Goal: Transaction & Acquisition: Purchase product/service

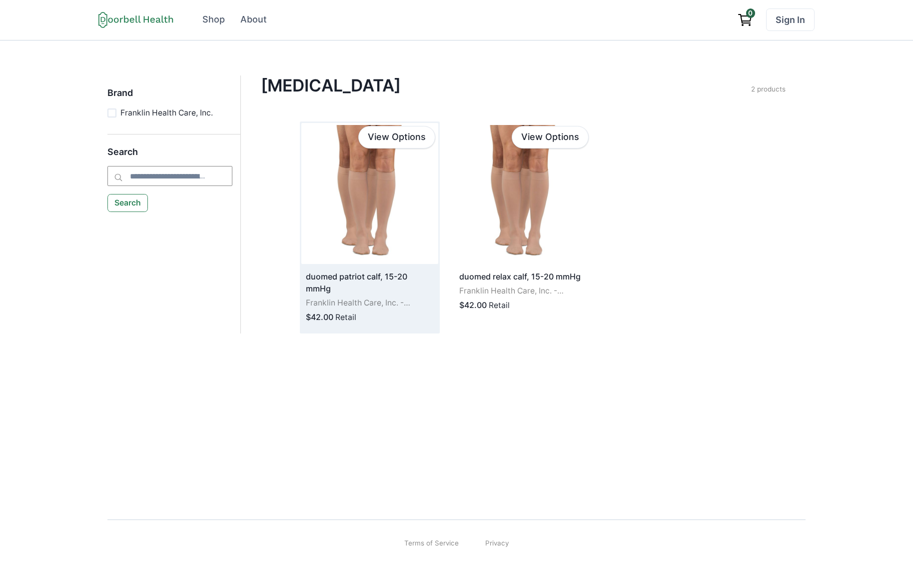
click at [387, 199] on img at bounding box center [369, 193] width 137 height 141
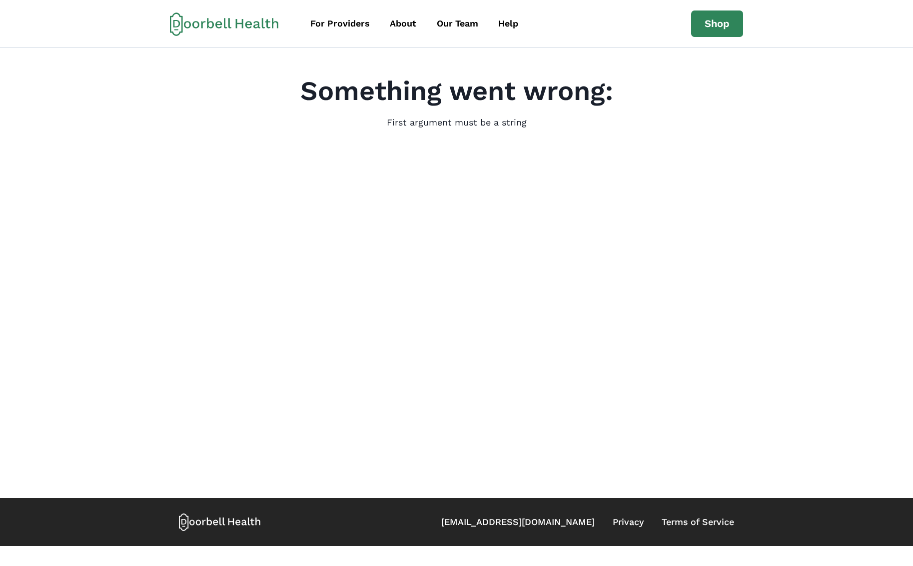
click at [253, 228] on main "Something went wrong: First argument must be a string" at bounding box center [456, 273] width 913 height 450
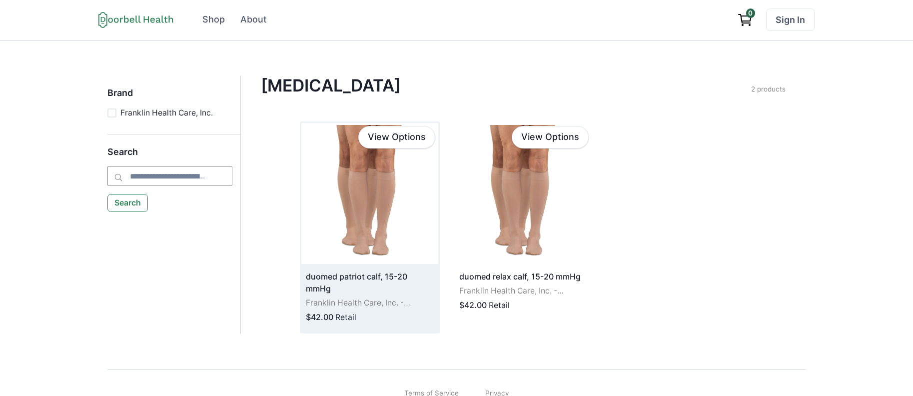
click at [408, 254] on img at bounding box center [369, 193] width 137 height 141
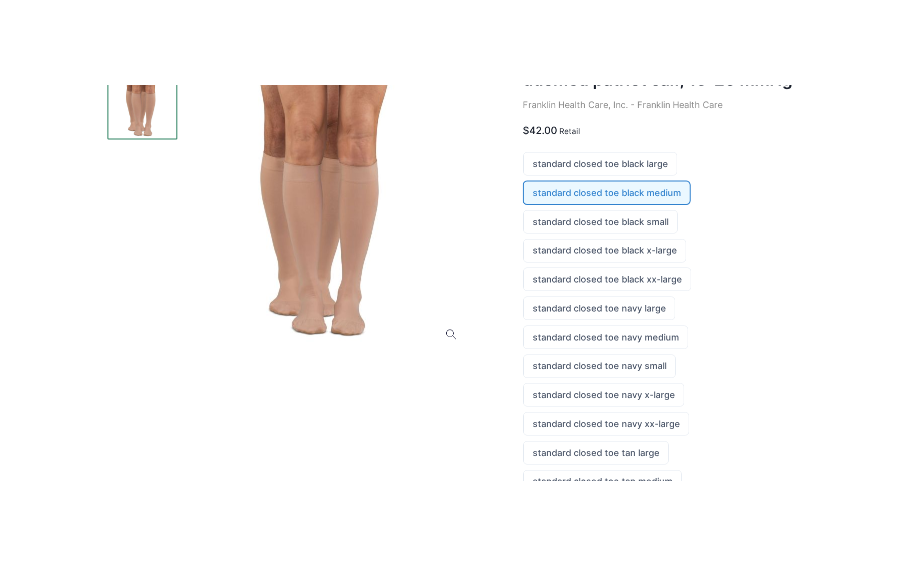
scroll to position [32, 0]
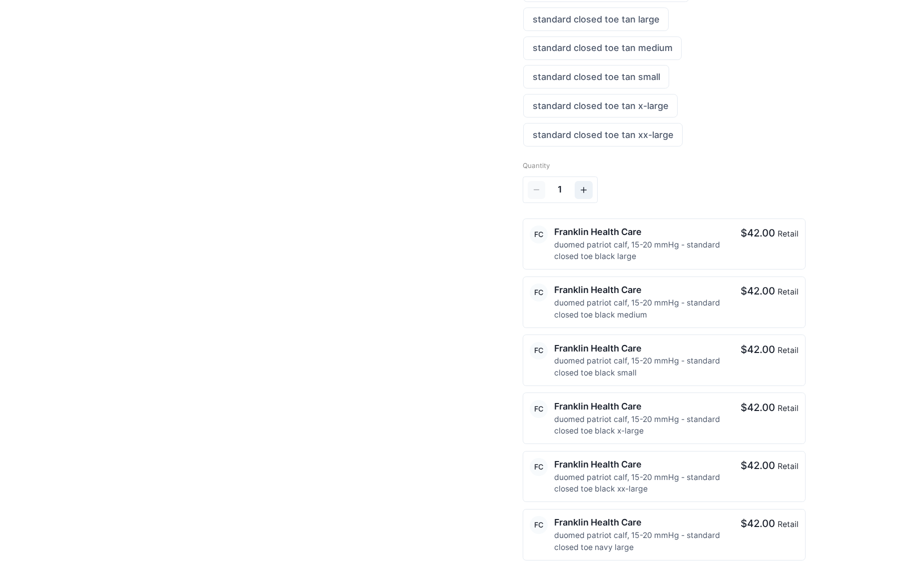
scroll to position [404, 0]
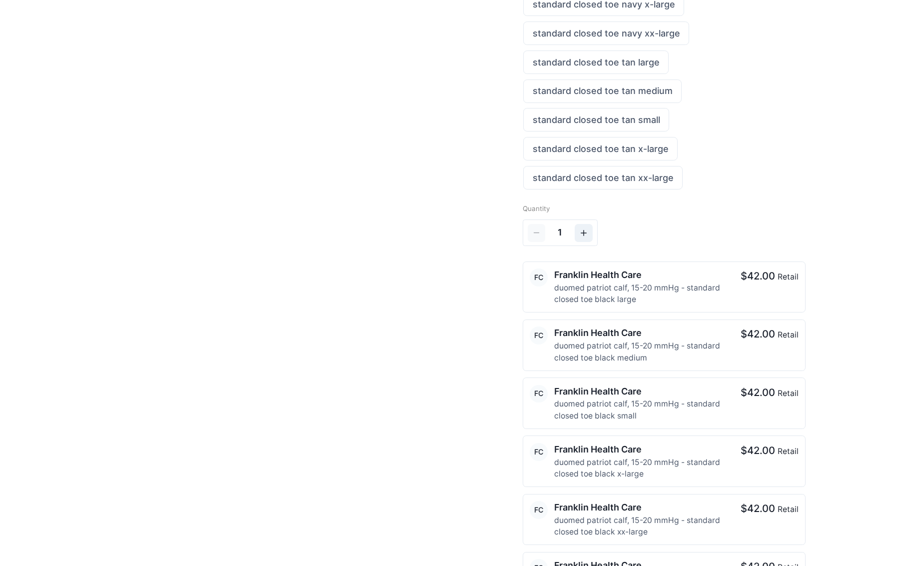
click at [695, 274] on p "Franklin Health Care" at bounding box center [640, 274] width 173 height 13
click at [591, 275] on p "Franklin Health Care" at bounding box center [640, 274] width 173 height 13
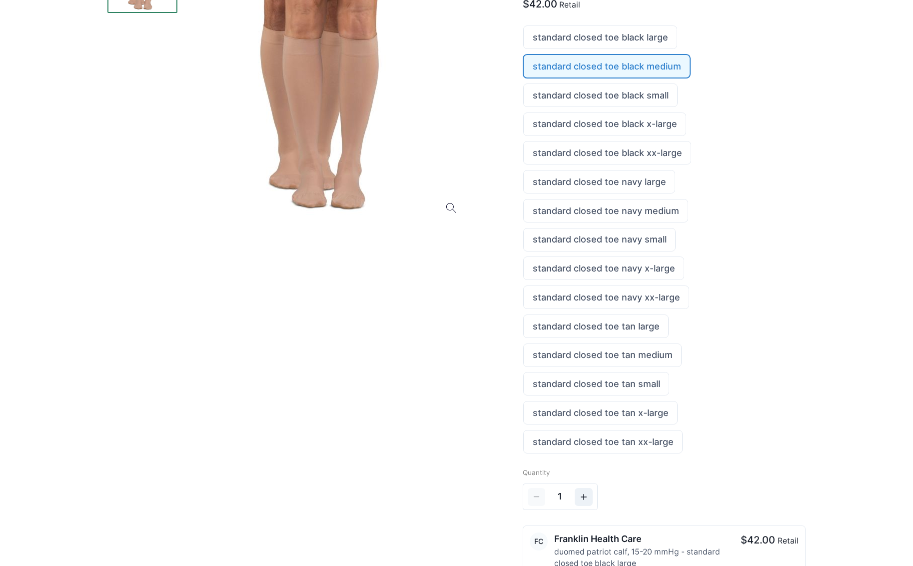
scroll to position [0, 0]
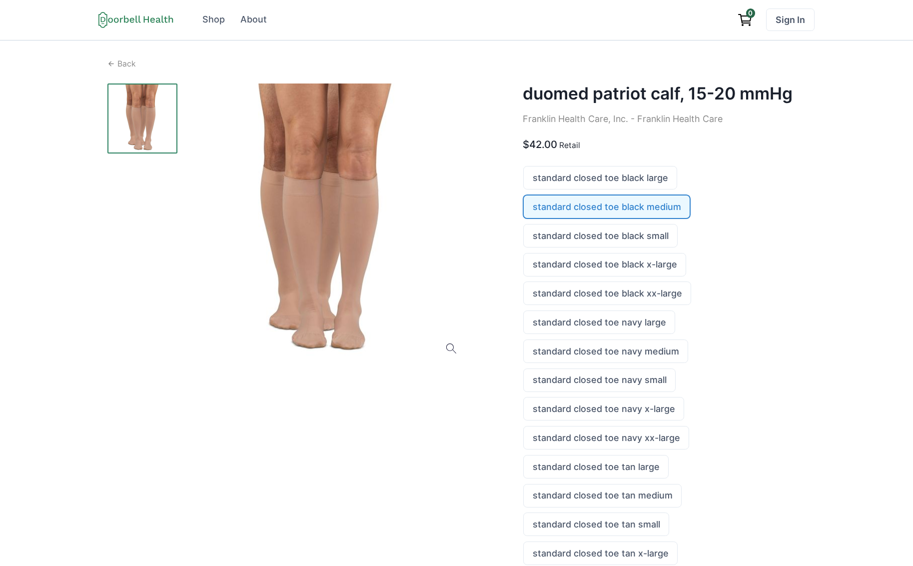
click at [601, 204] on link "standard closed toe black medium" at bounding box center [607, 206] width 166 height 22
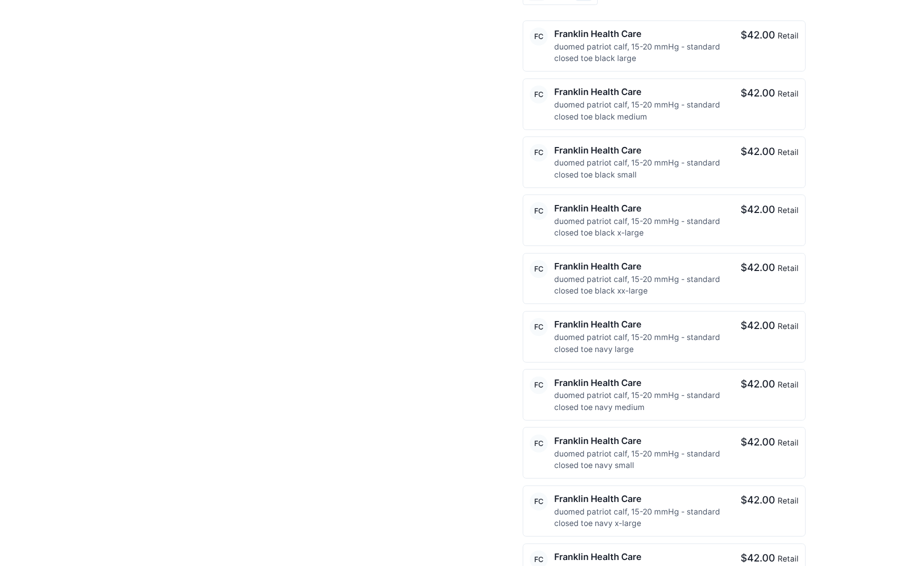
scroll to position [590, 0]
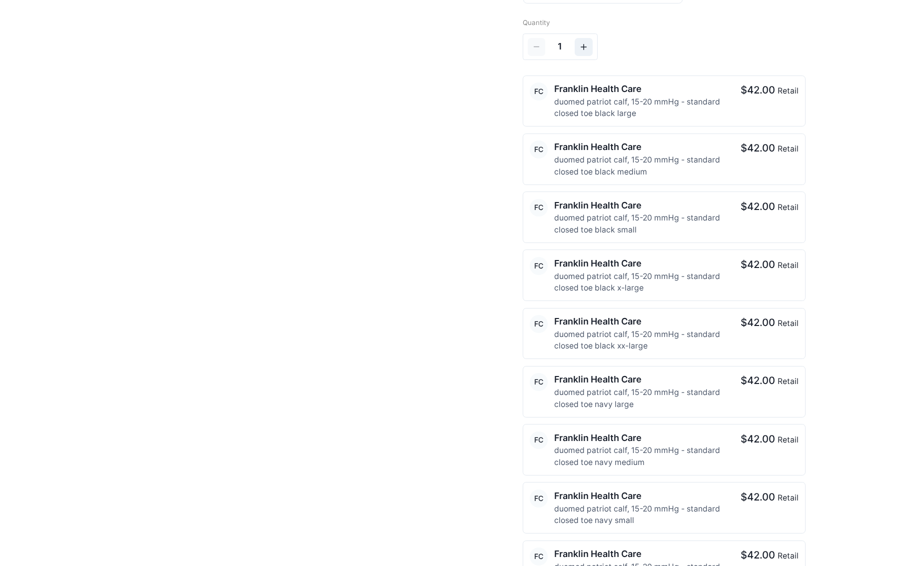
click at [607, 97] on p "duomed patriot calf, 15-20 mmHg - standard closed toe black large" at bounding box center [640, 107] width 173 height 23
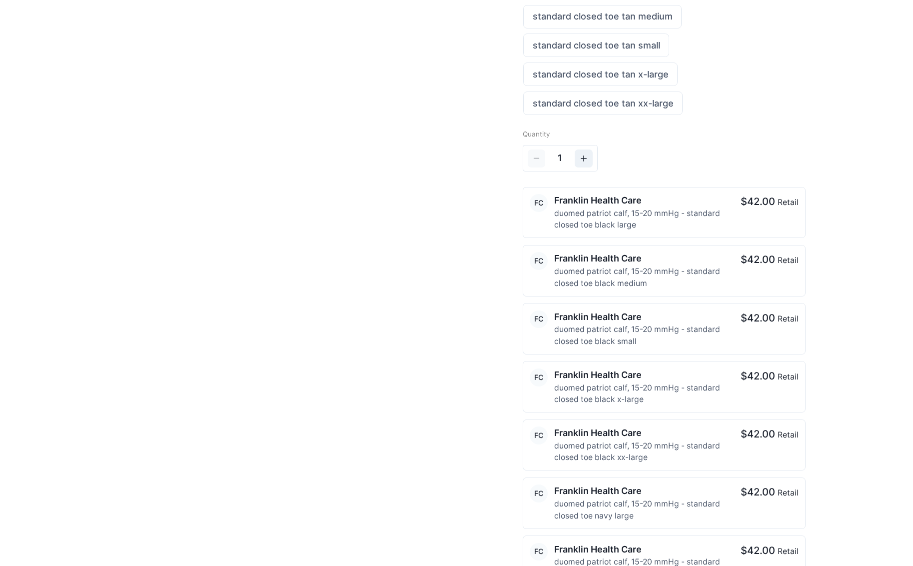
scroll to position [387, 0]
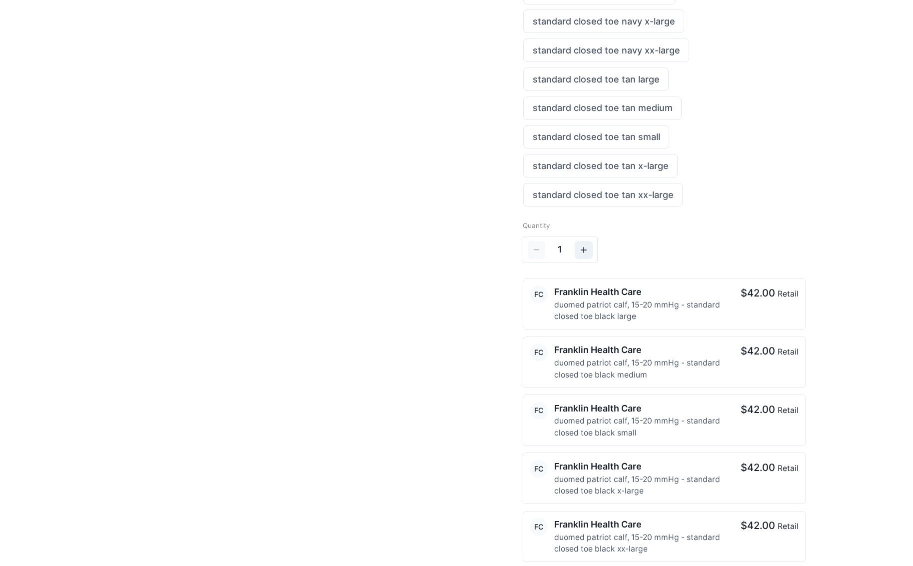
click at [705, 294] on p "Franklin Health Care" at bounding box center [640, 291] width 173 height 13
click at [569, 287] on p "Franklin Health Care" at bounding box center [640, 291] width 173 height 13
click at [379, 282] on div at bounding box center [308, 493] width 402 height 1594
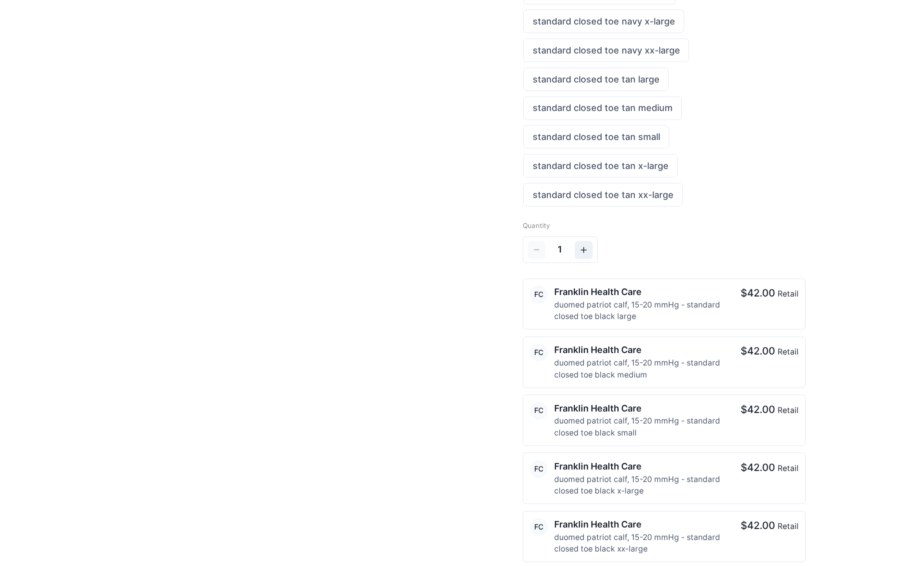
click at [143, 345] on div at bounding box center [308, 493] width 402 height 1594
